Goal: Find specific page/section: Find specific page/section

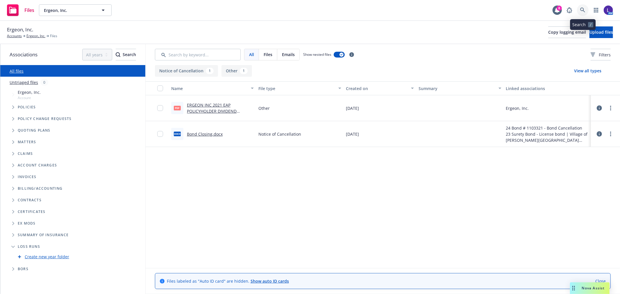
click at [585, 9] on icon at bounding box center [582, 10] width 5 height 5
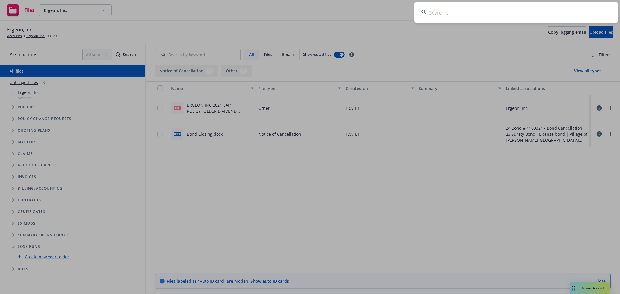
click at [476, 13] on input at bounding box center [515, 12] width 203 height 21
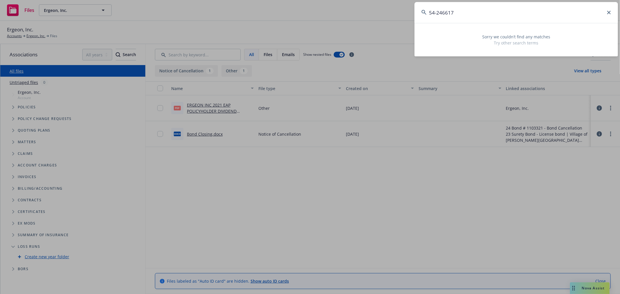
click at [468, 13] on input "54-246617" at bounding box center [515, 12] width 203 height 21
drag, startPoint x: 475, startPoint y: 11, endPoint x: 422, endPoint y: 6, distance: 53.1
click at [422, 6] on input "54-246617" at bounding box center [515, 12] width 203 height 21
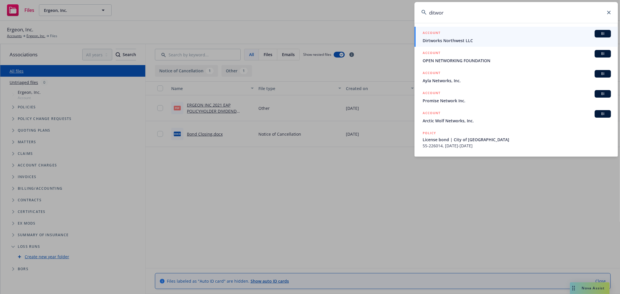
type input "dirtwor"
